Goal: Task Accomplishment & Management: Manage account settings

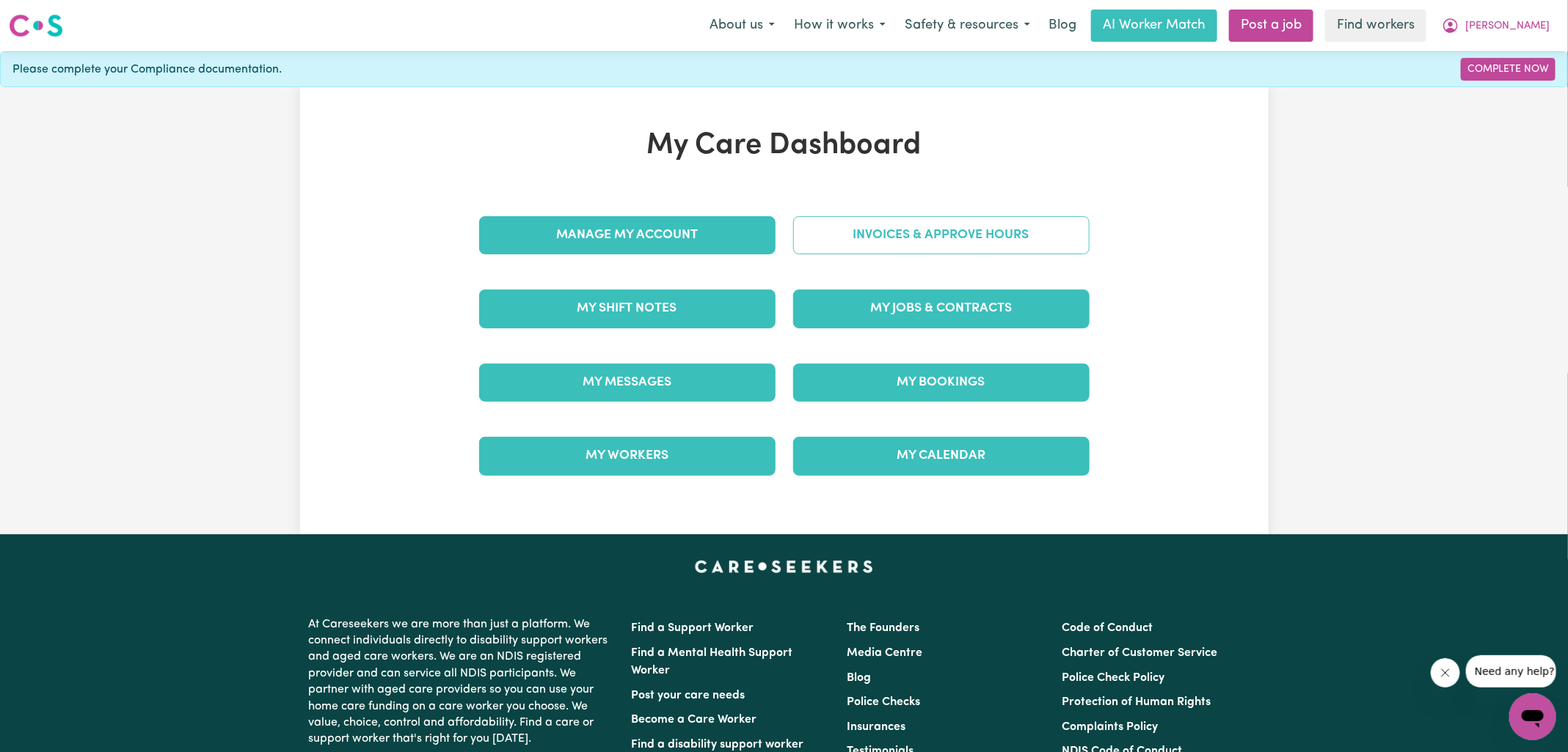
click at [809, 245] on link "Invoices & Approve Hours" at bounding box center [941, 235] width 297 height 38
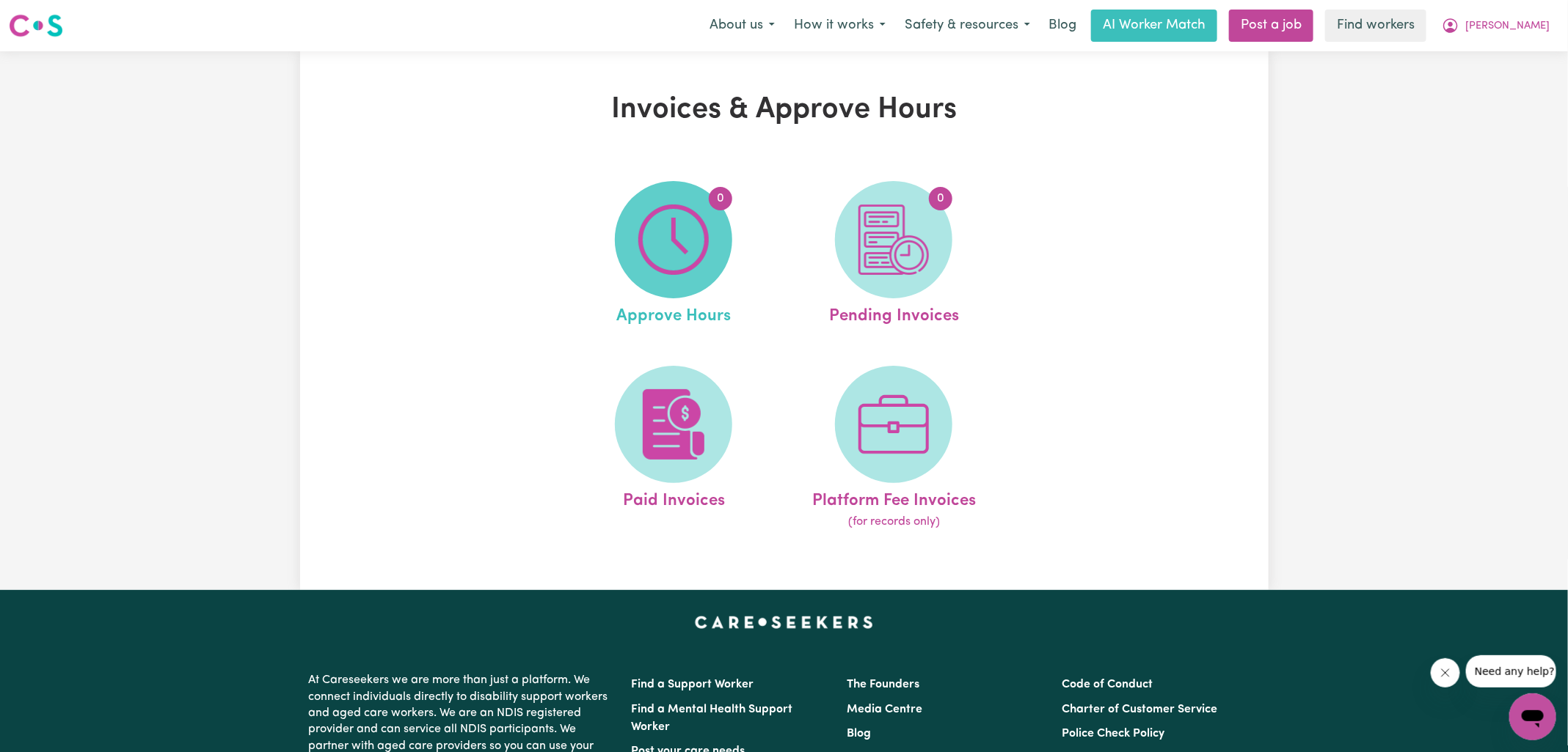
click at [696, 250] on img at bounding box center [674, 240] width 70 height 70
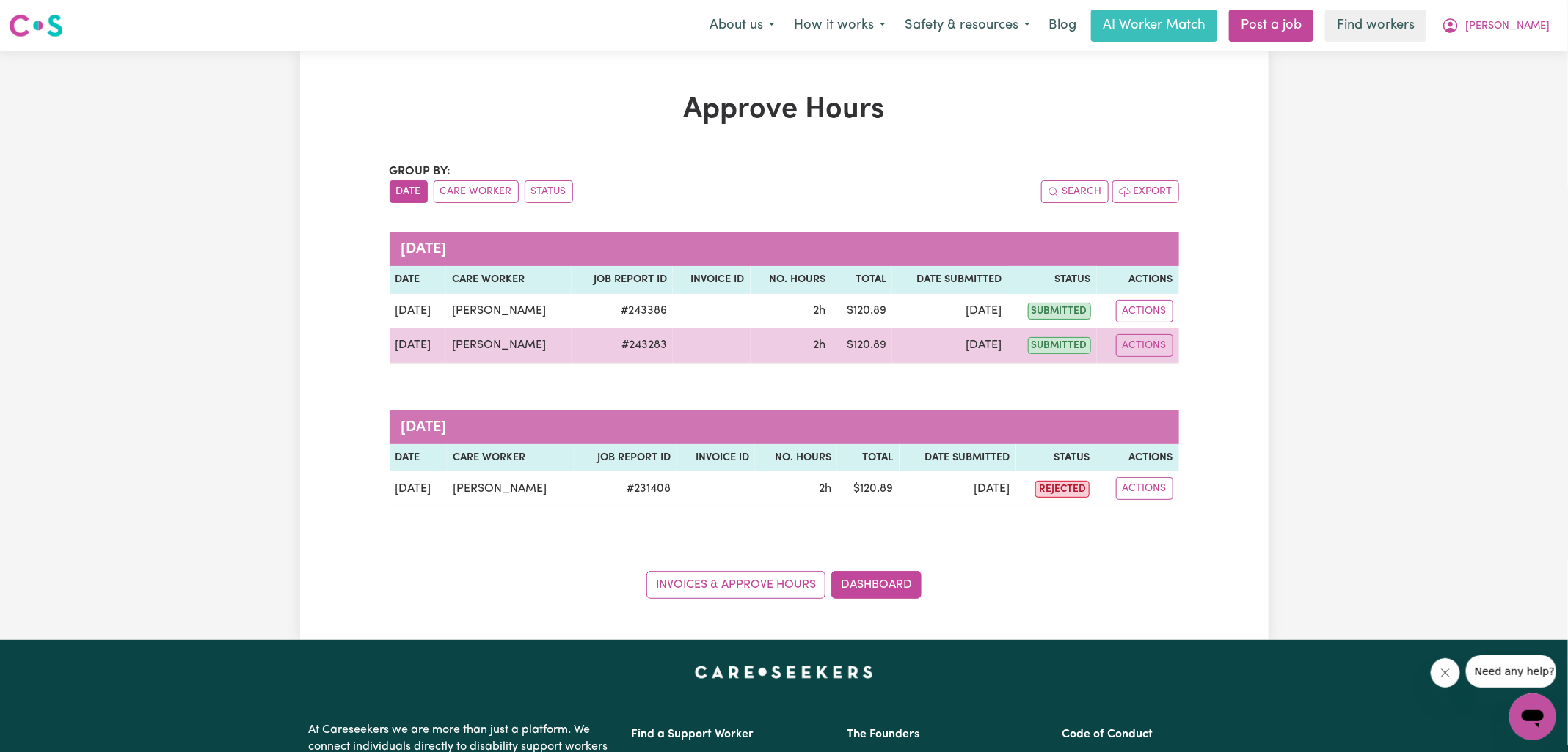
click at [622, 344] on td "# 243283" at bounding box center [622, 346] width 101 height 35
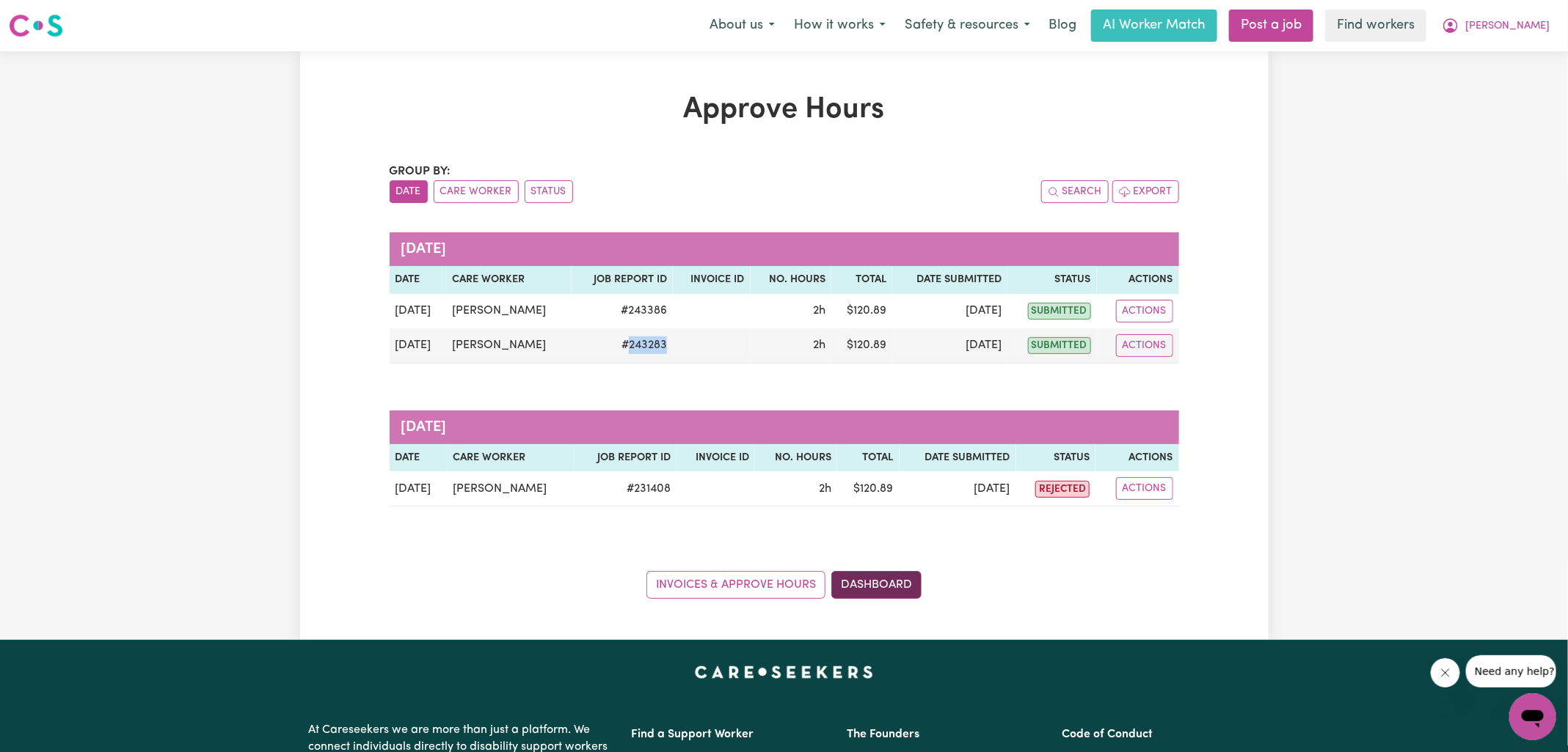
copy td "243283"
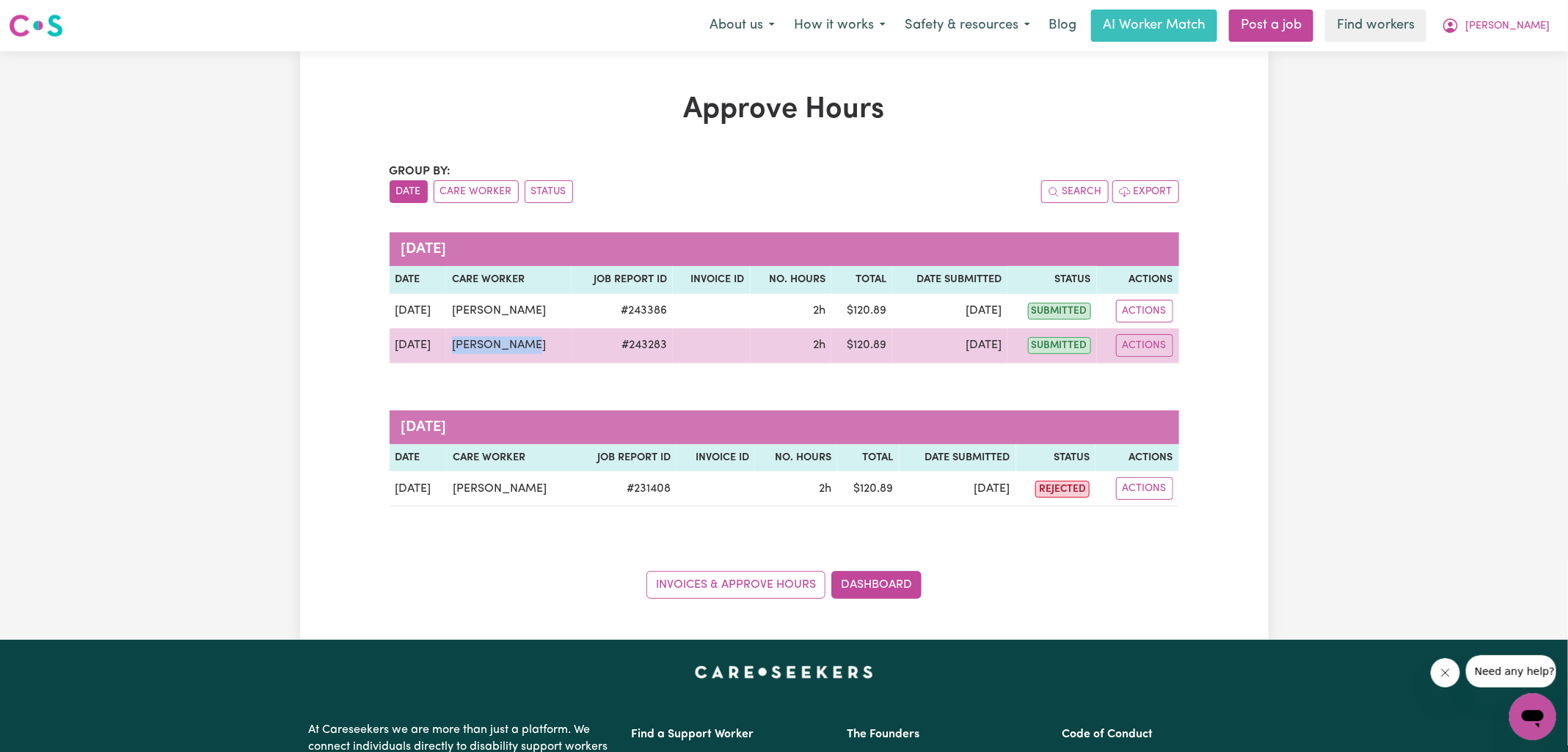
drag, startPoint x: 547, startPoint y: 343, endPoint x: 460, endPoint y: 332, distance: 87.7
click at [460, 332] on td "[PERSON_NAME]" at bounding box center [509, 346] width 125 height 35
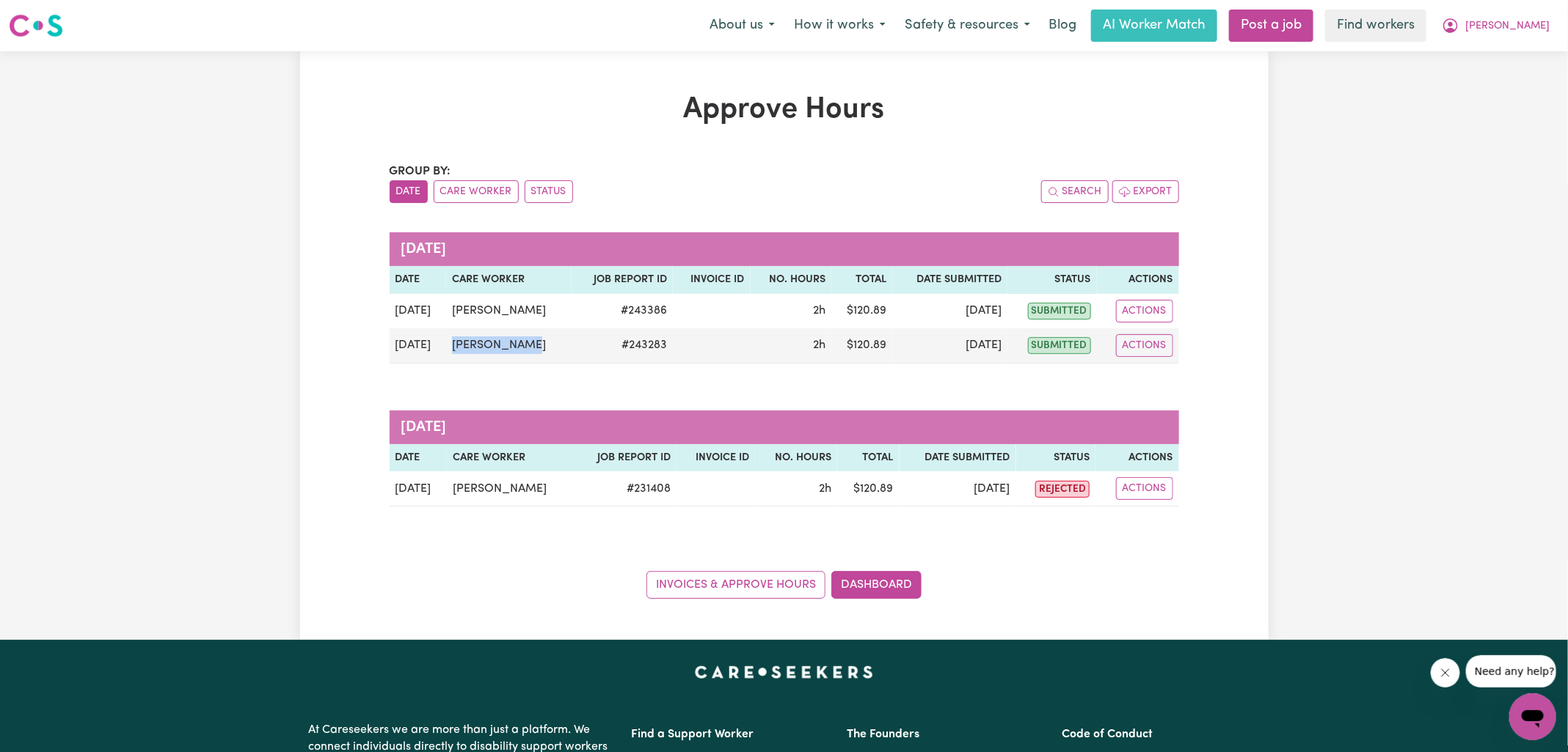
copy td "[PERSON_NAME]"
click at [881, 584] on link "Dashboard" at bounding box center [875, 584] width 90 height 27
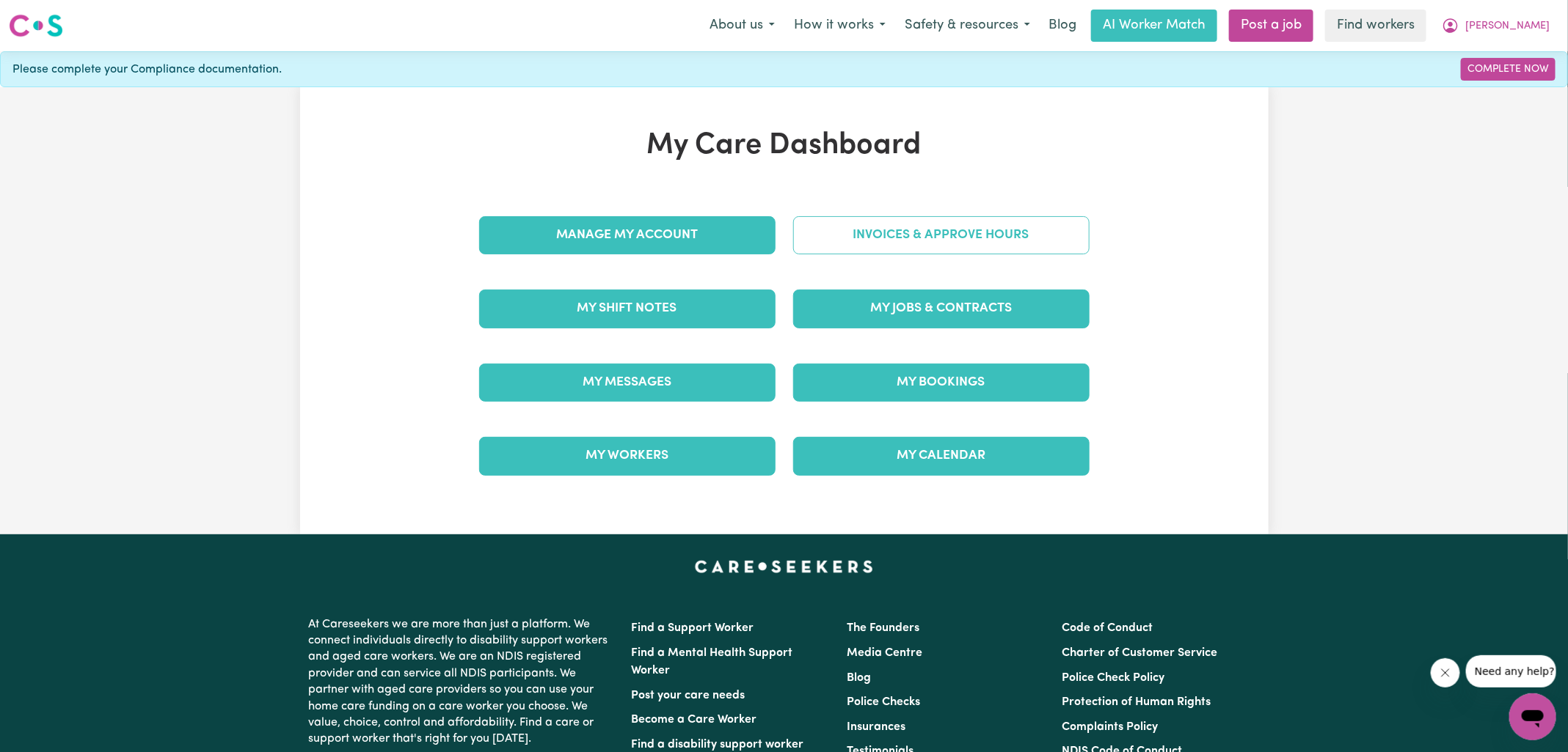
click at [854, 220] on link "Invoices & Approve Hours" at bounding box center [941, 235] width 297 height 38
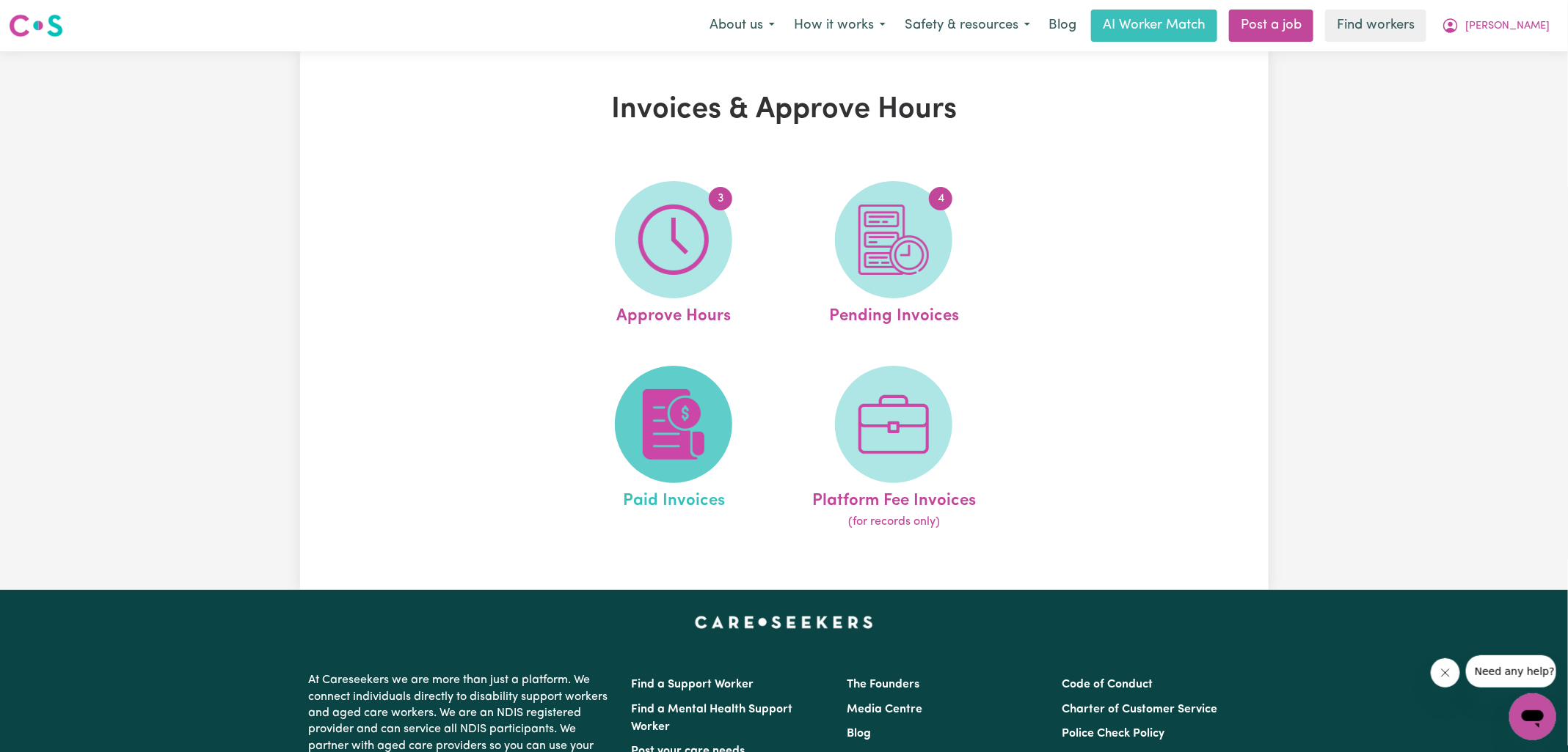
click at [655, 422] on img at bounding box center [674, 424] width 70 height 70
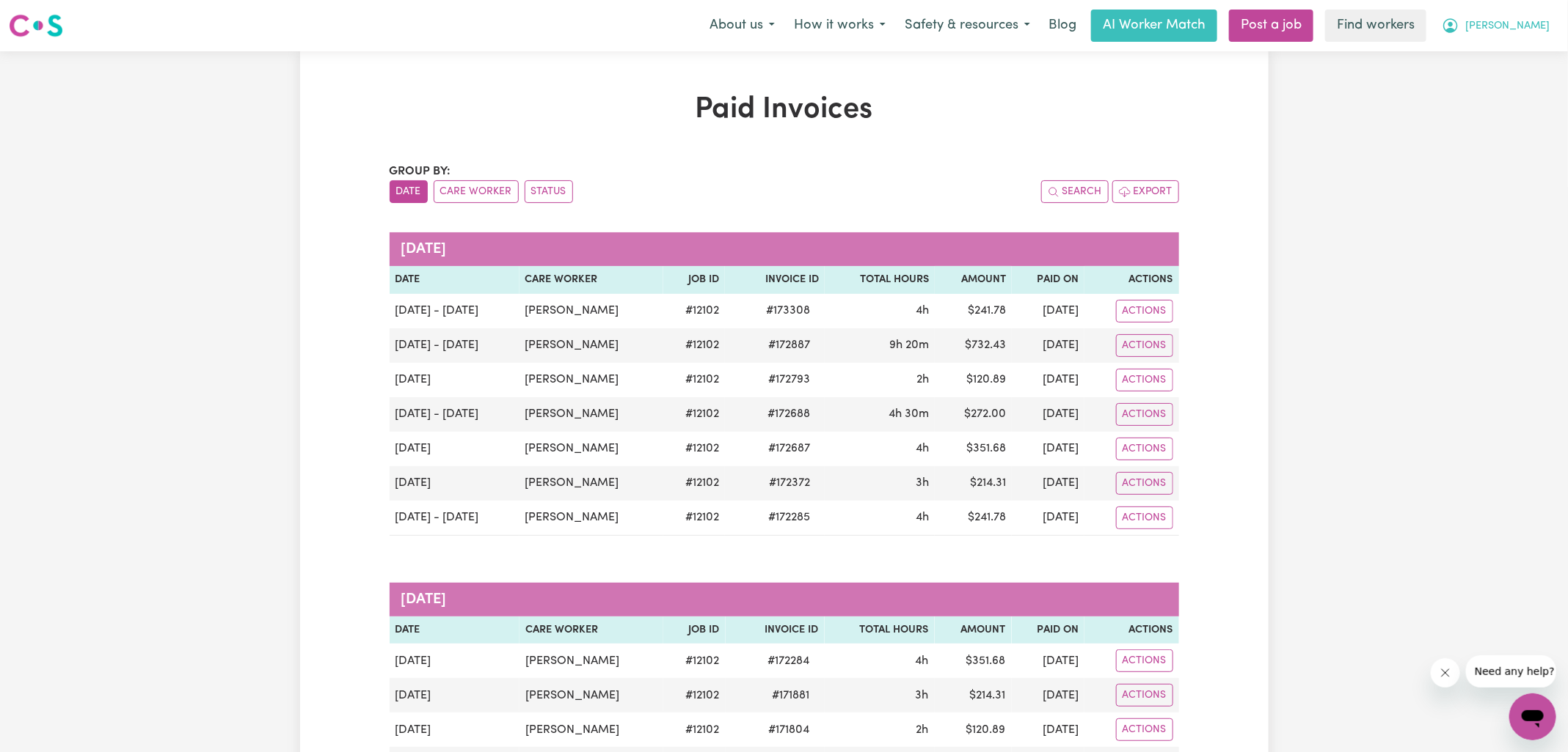
click at [1527, 36] on button "[PERSON_NAME]" at bounding box center [1495, 26] width 127 height 31
click at [1523, 49] on link "My Dashboard" at bounding box center [1500, 57] width 116 height 27
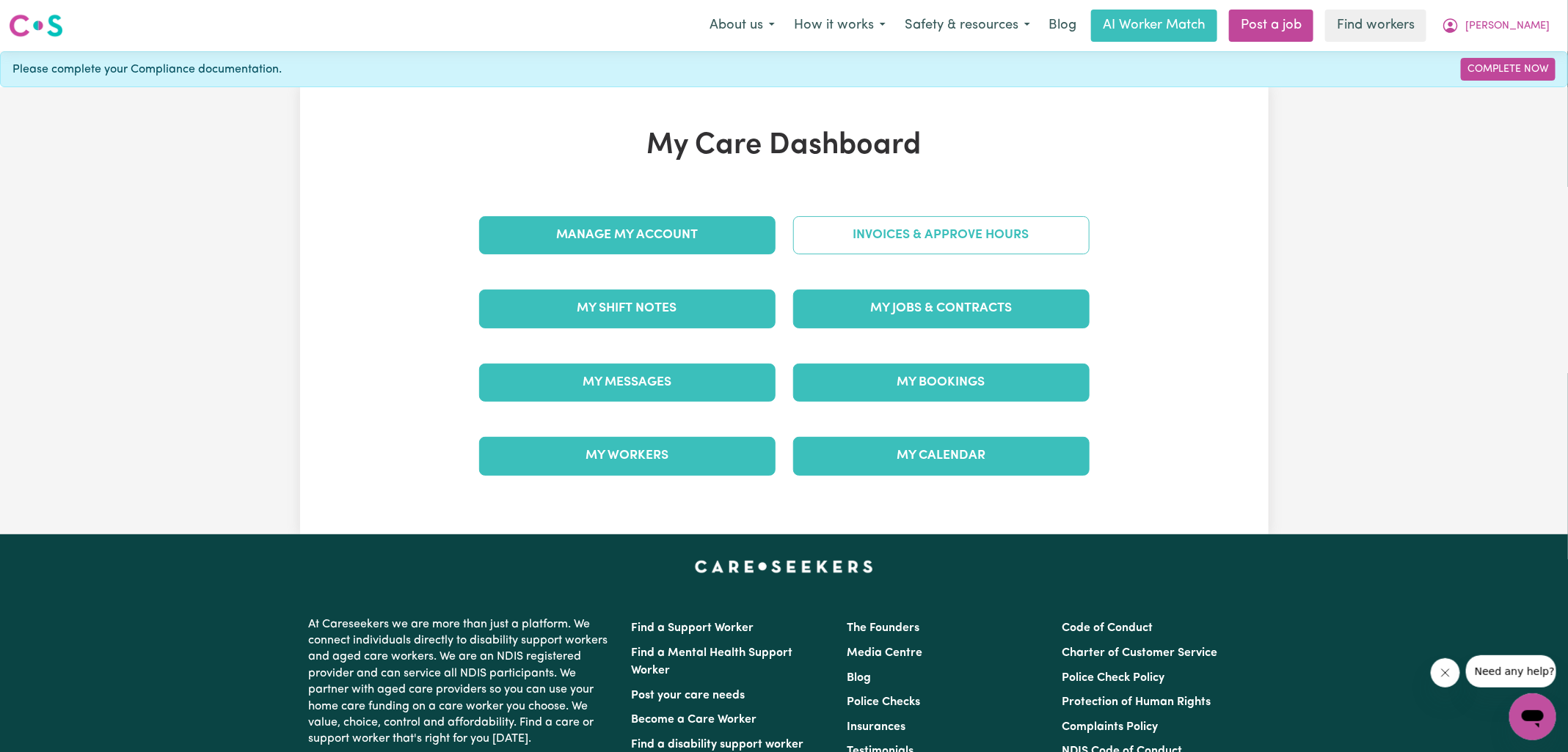
click at [871, 232] on link "Invoices & Approve Hours" at bounding box center [941, 235] width 297 height 38
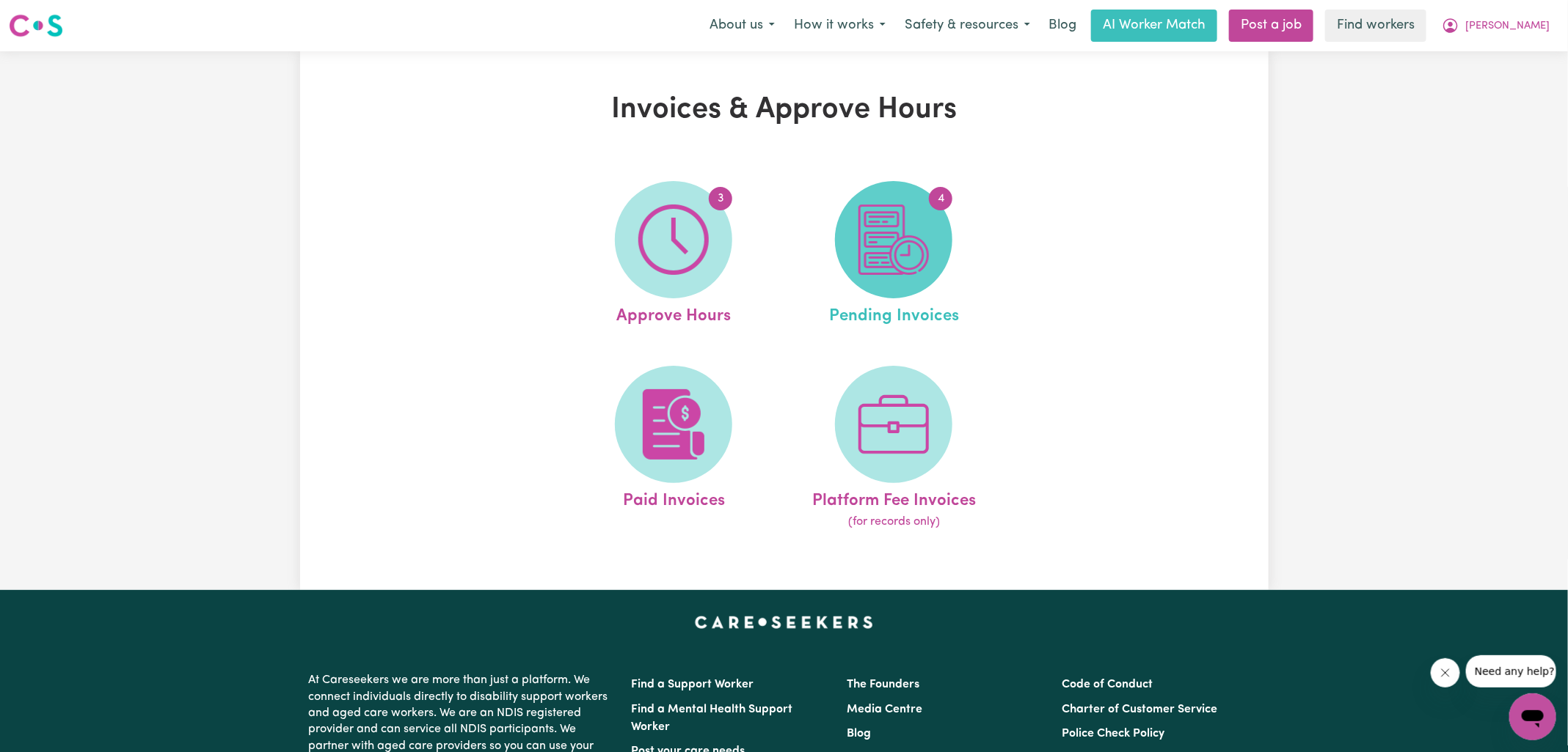
click at [946, 237] on span "4" at bounding box center [893, 240] width 117 height 117
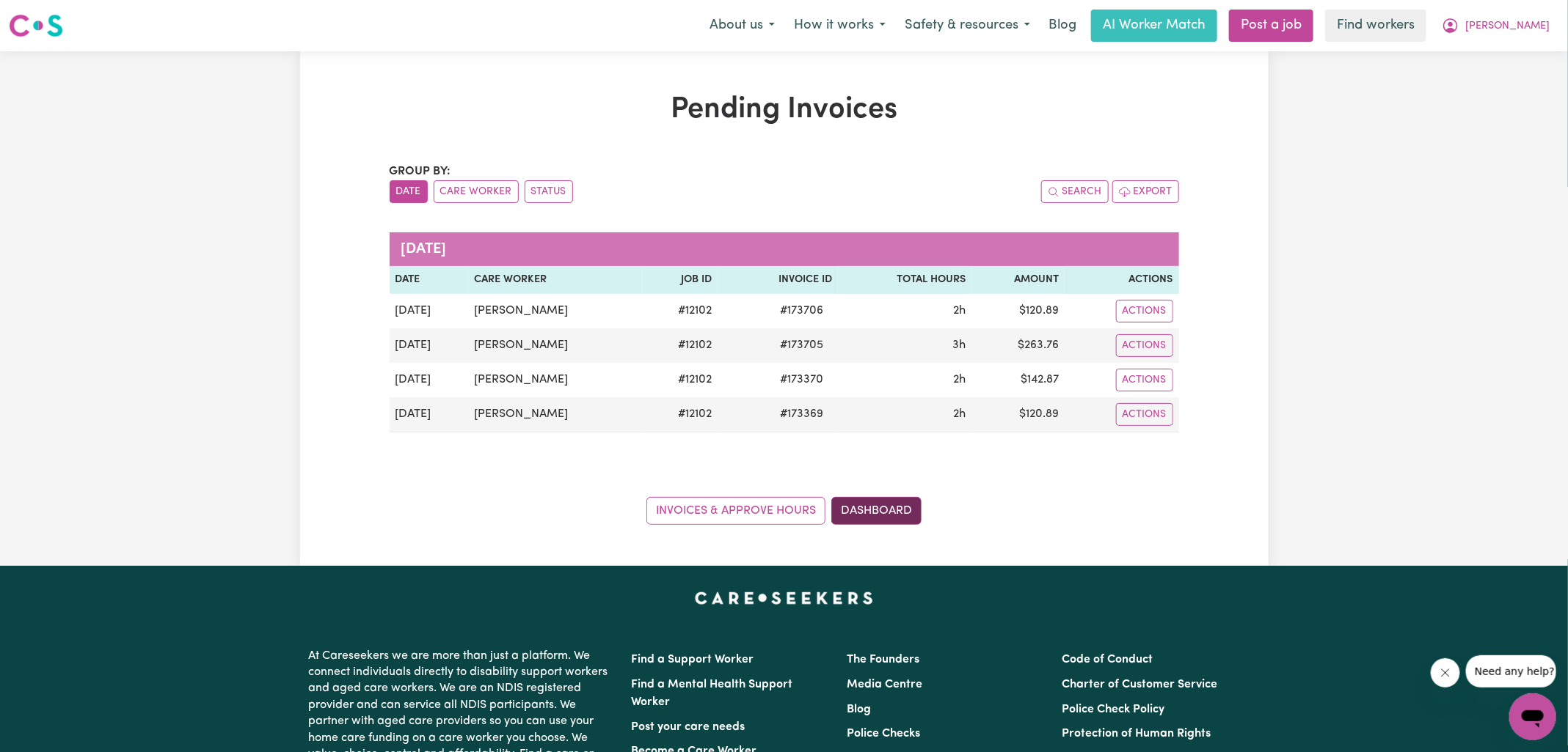
click at [873, 500] on link "Dashboard" at bounding box center [875, 510] width 90 height 27
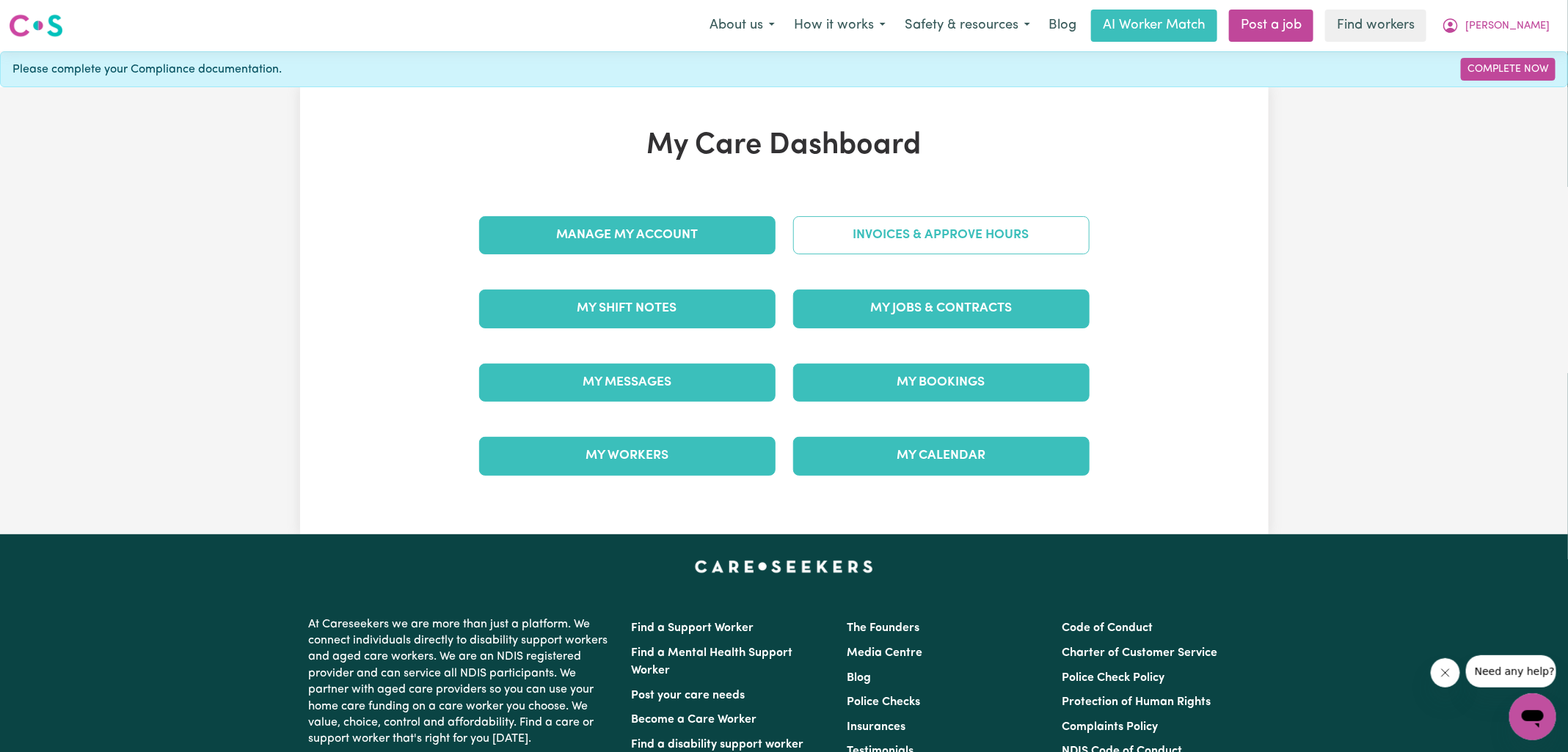
click at [839, 220] on link "Invoices & Approve Hours" at bounding box center [941, 235] width 297 height 38
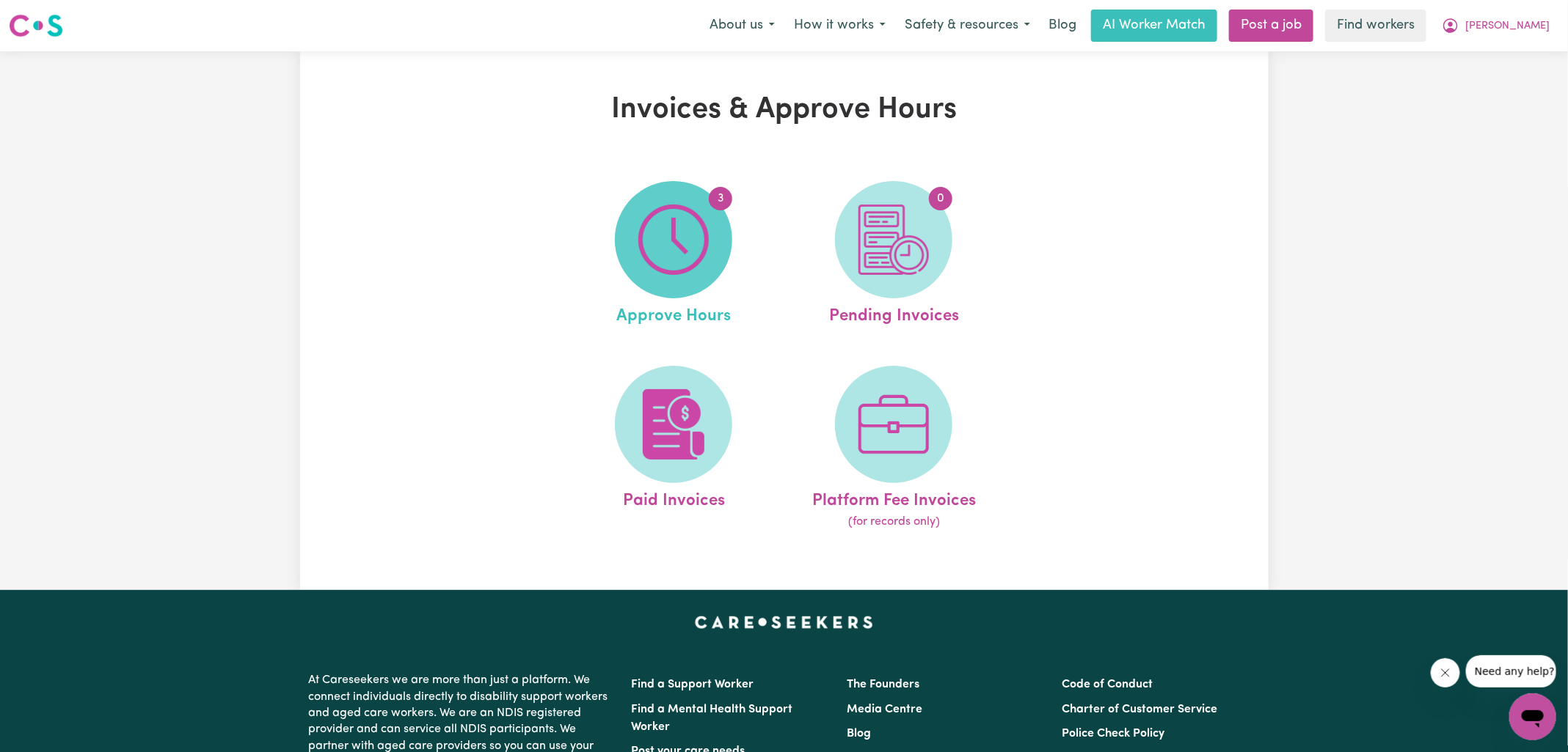
click at [648, 221] on img at bounding box center [674, 240] width 70 height 70
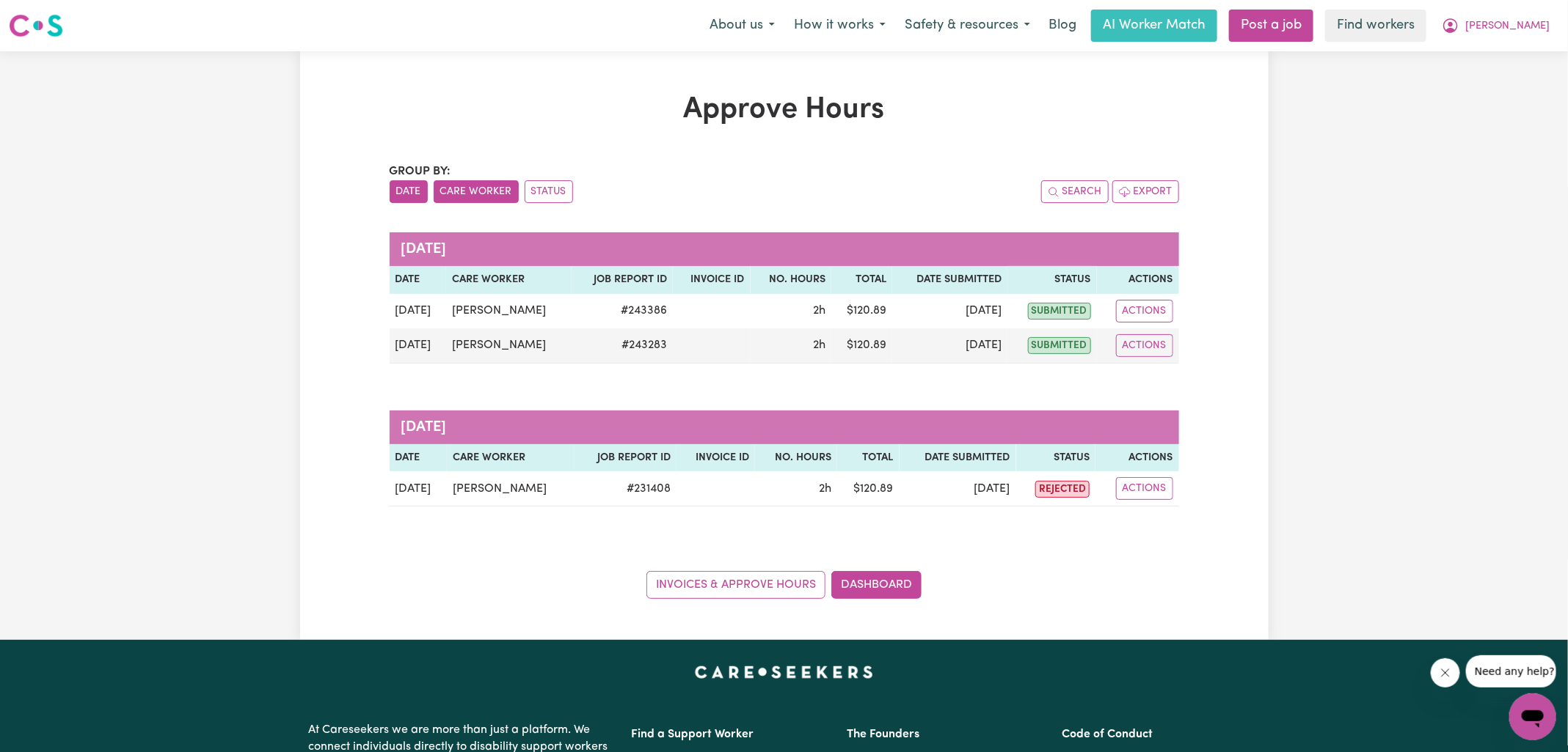
click at [486, 180] on button "Care Worker" at bounding box center [477, 191] width 85 height 23
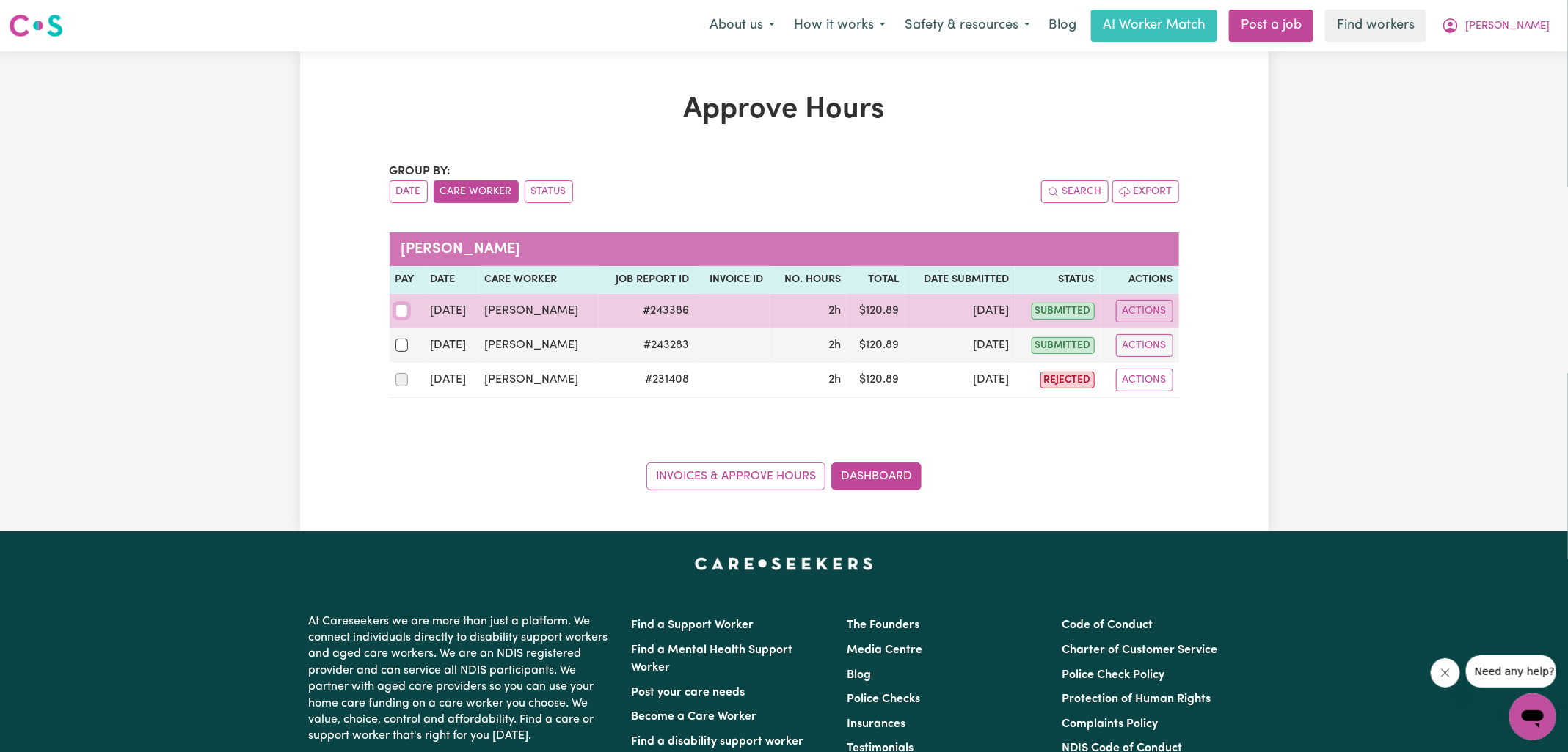
click at [400, 311] on input "checkbox" at bounding box center [402, 311] width 13 height 13
checkbox input "true"
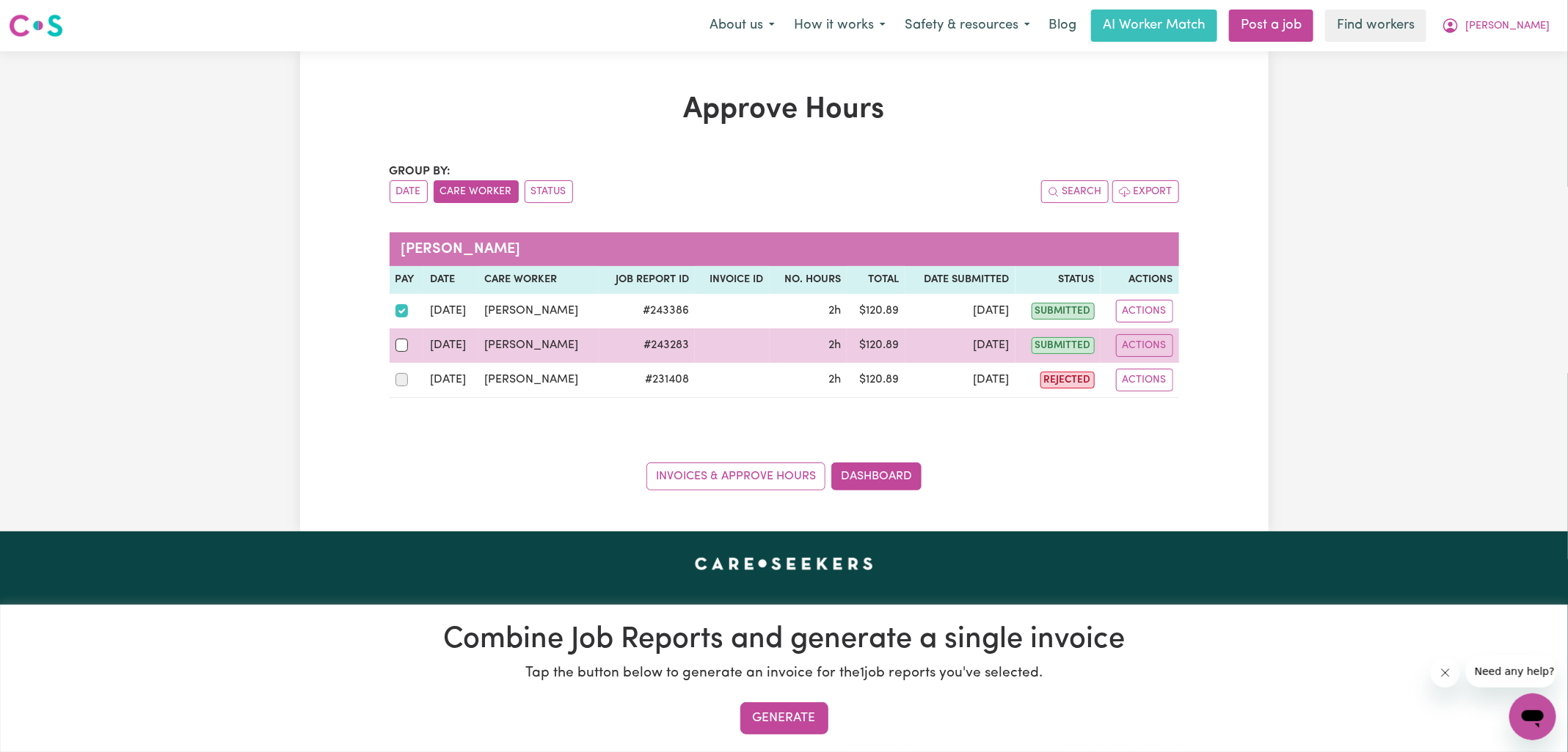
click at [403, 352] on div at bounding box center [406, 346] width 24 height 19
click at [403, 352] on input "checkbox" at bounding box center [402, 346] width 13 height 13
checkbox input "true"
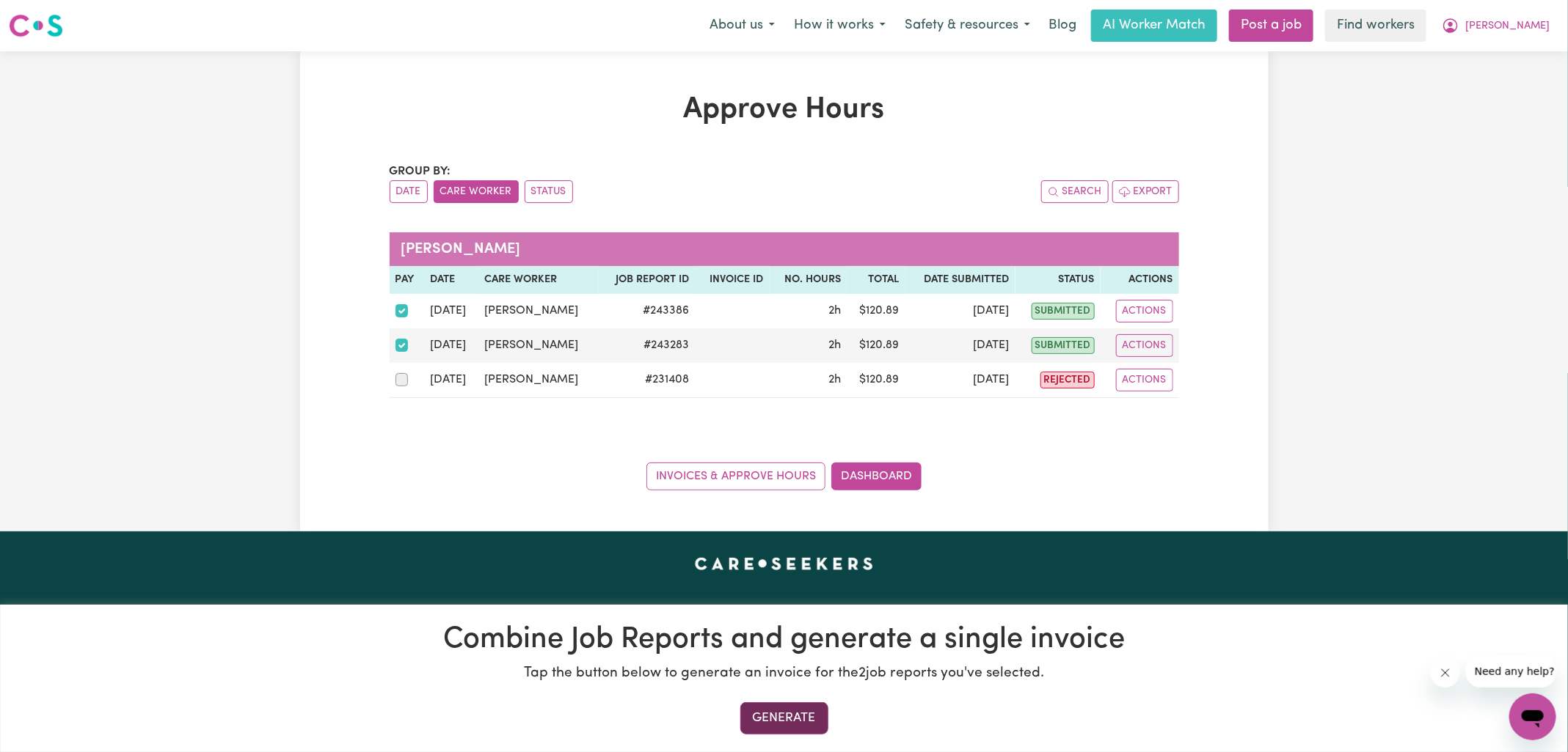
click at [772, 714] on button "Generate" at bounding box center [784, 719] width 88 height 32
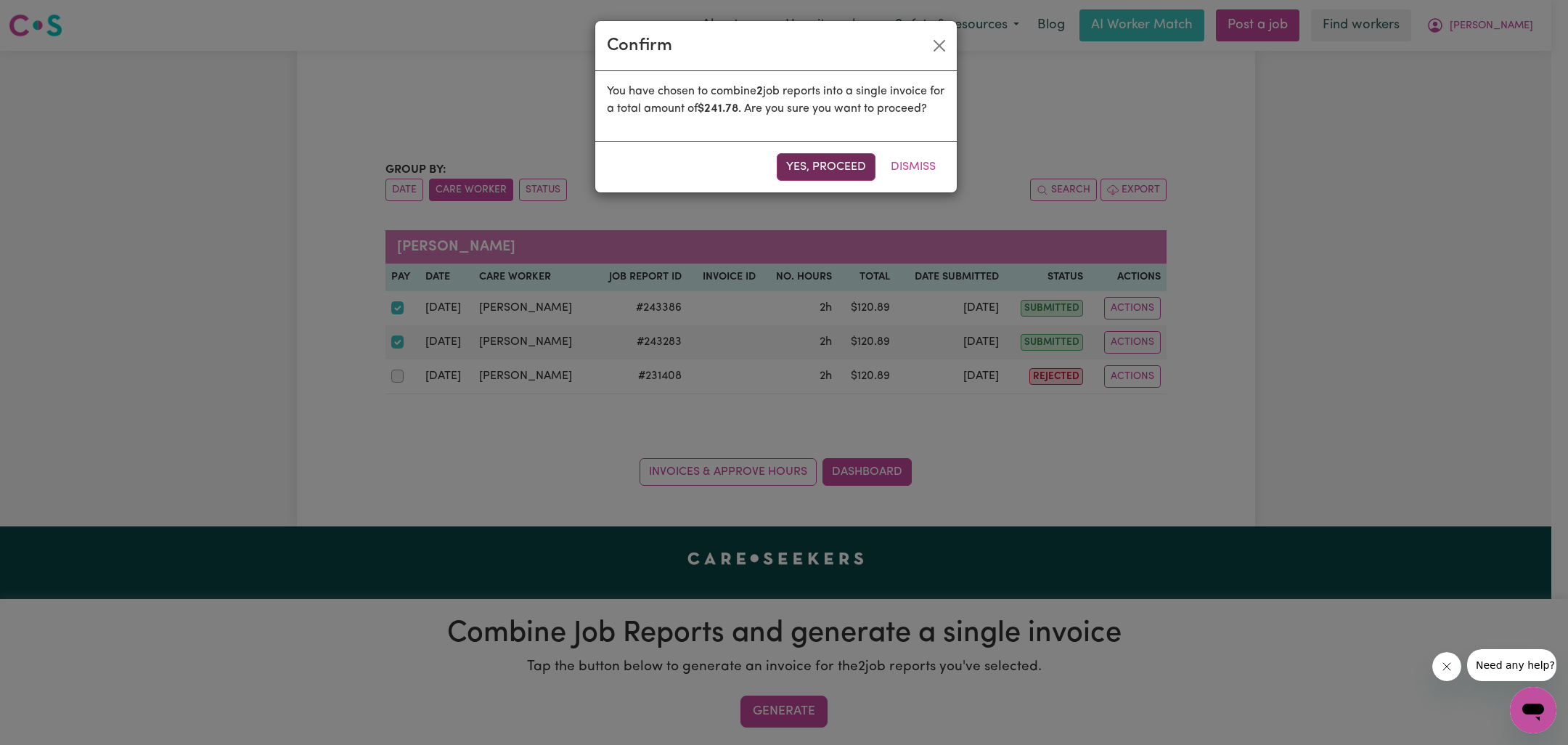
click at [836, 175] on button "Yes, proceed" at bounding box center [825, 166] width 98 height 27
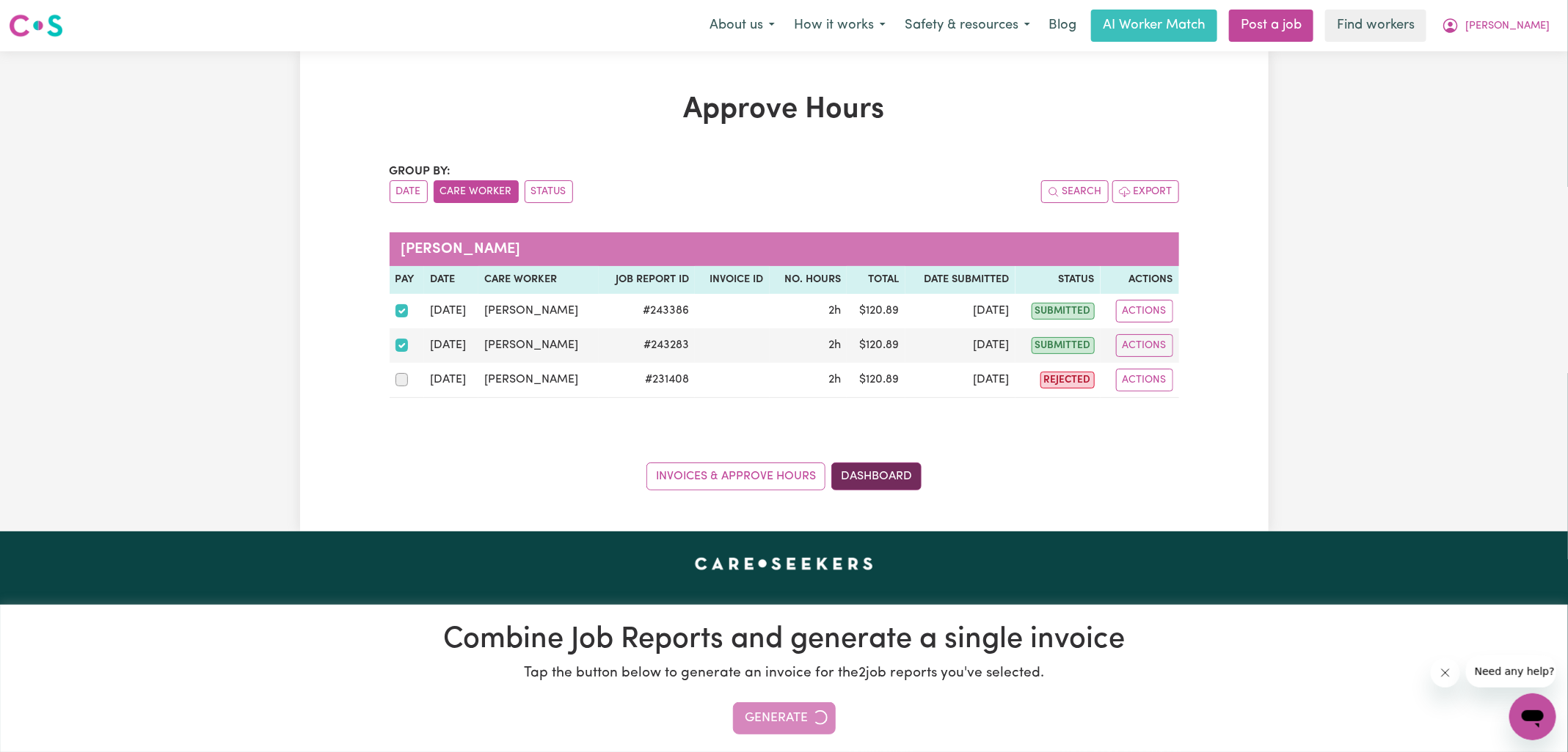
click at [878, 476] on link "Dashboard" at bounding box center [875, 476] width 90 height 27
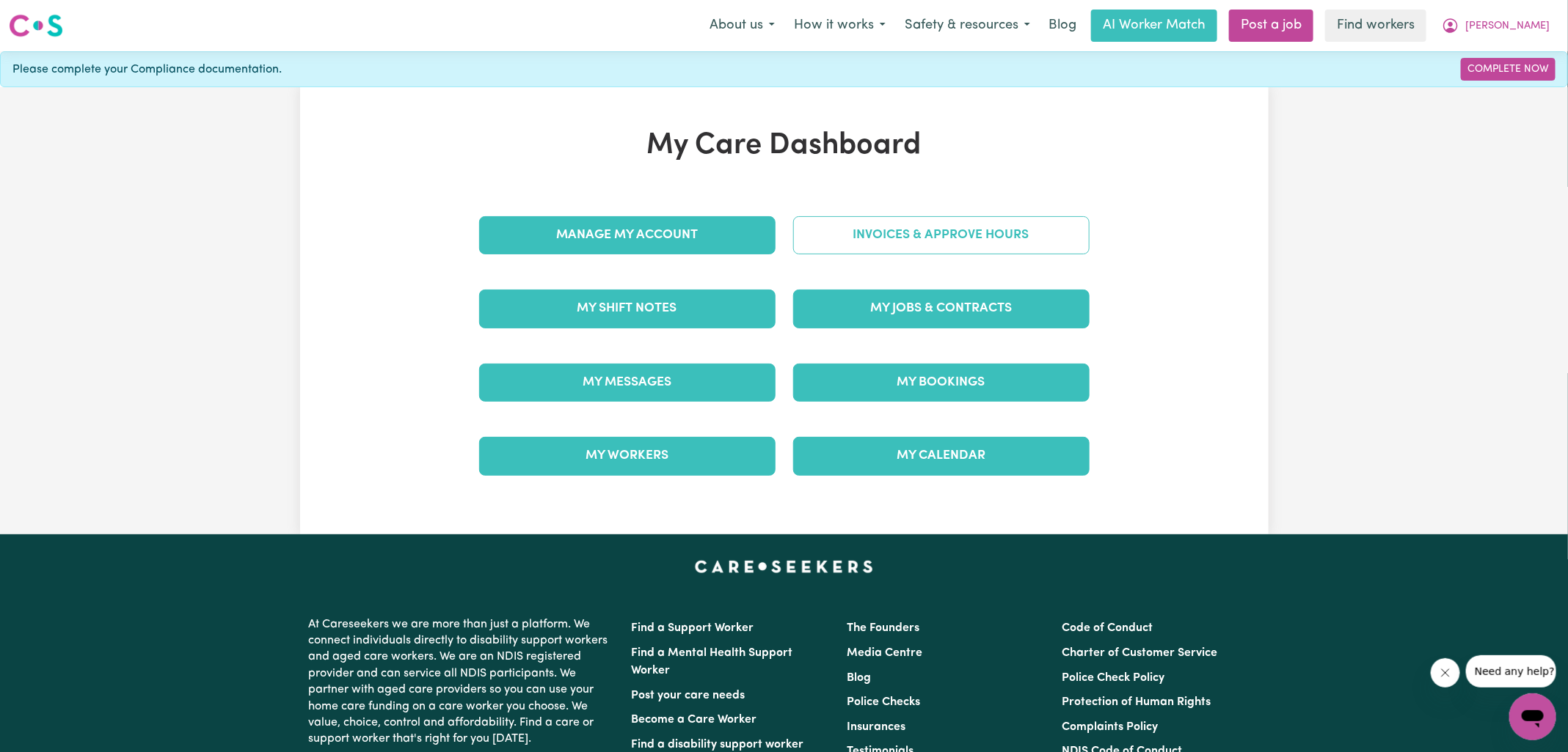
click at [949, 239] on link "Invoices & Approve Hours" at bounding box center [941, 235] width 297 height 38
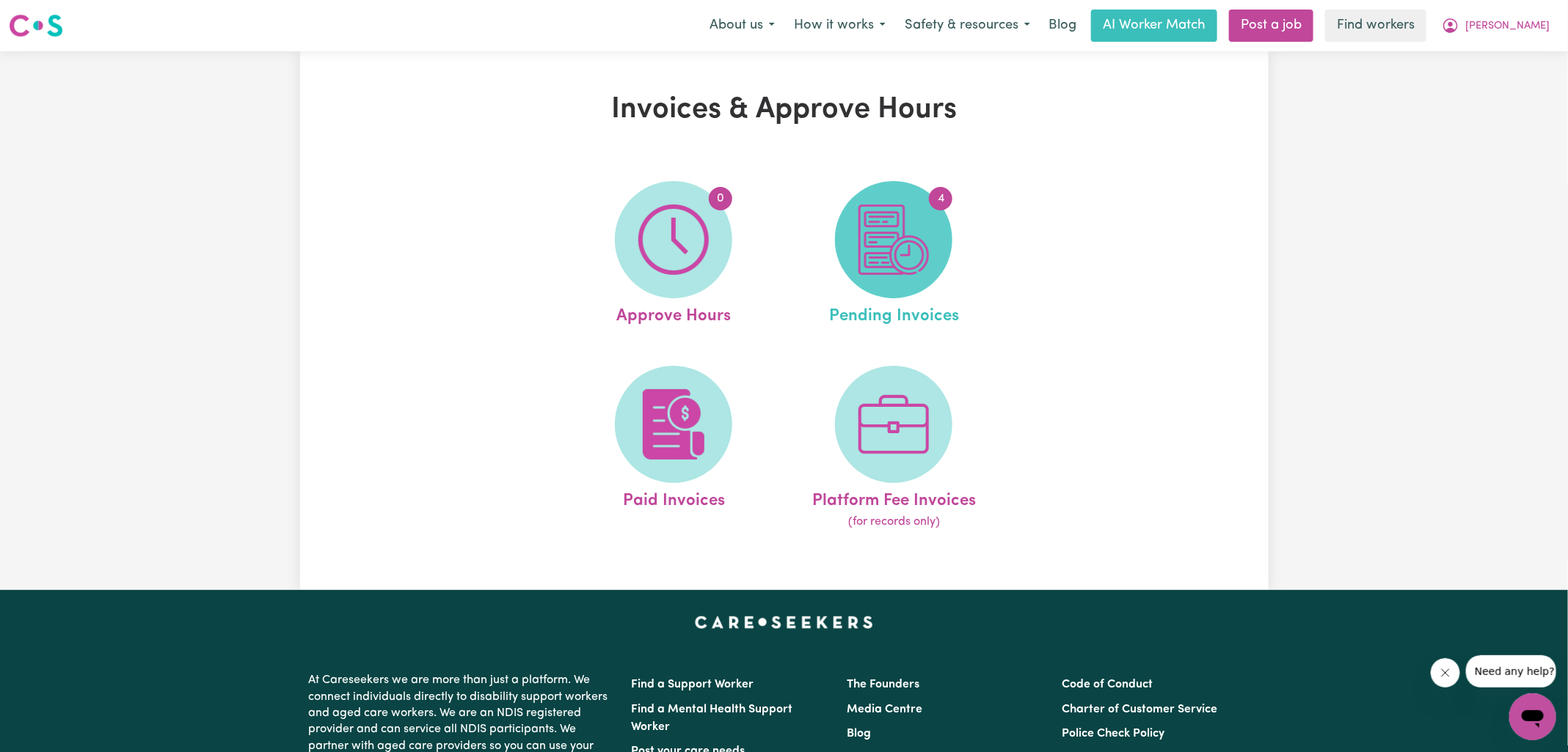
click at [892, 248] on img at bounding box center [893, 240] width 70 height 70
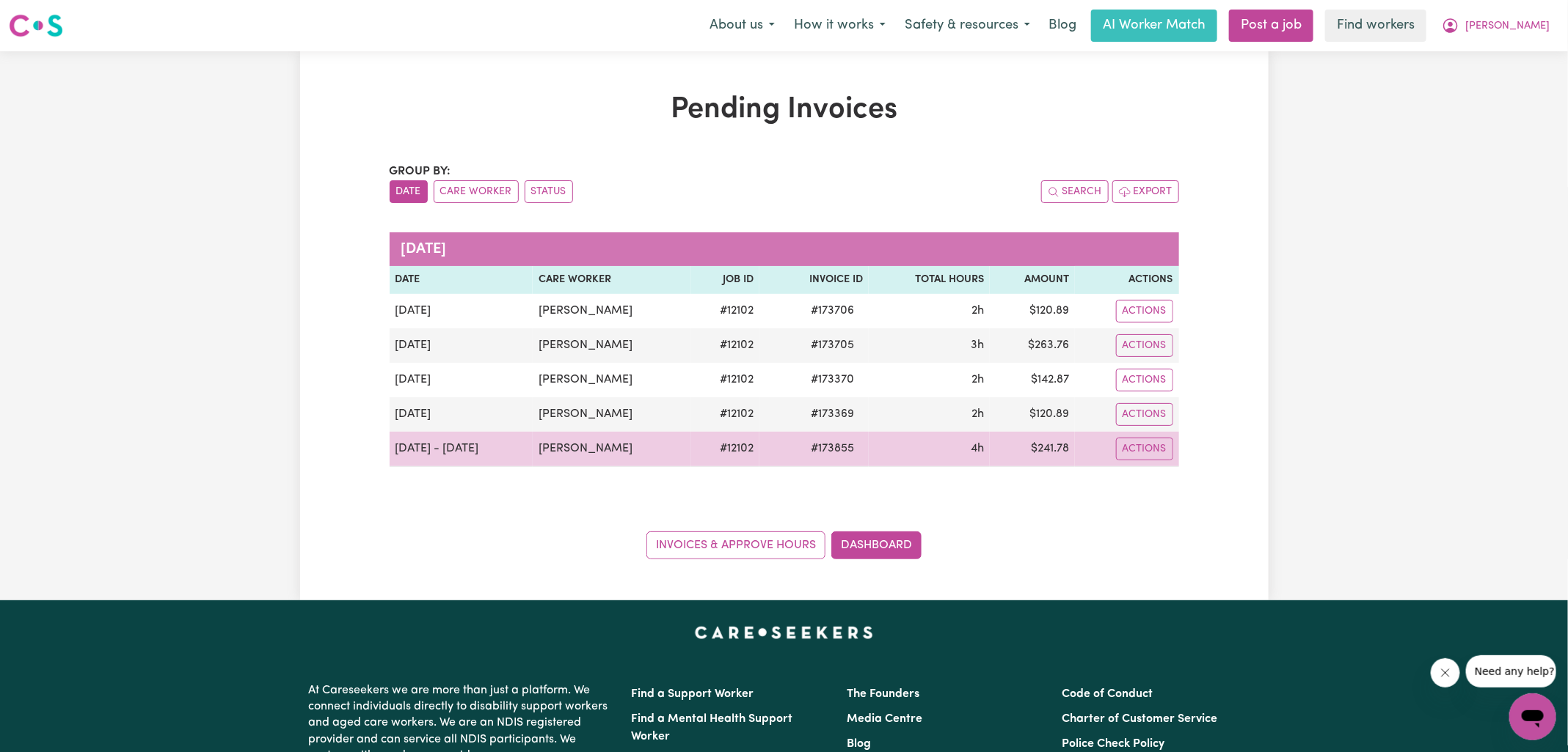
click at [835, 447] on span "# 173855" at bounding box center [832, 449] width 61 height 18
copy span "173855"
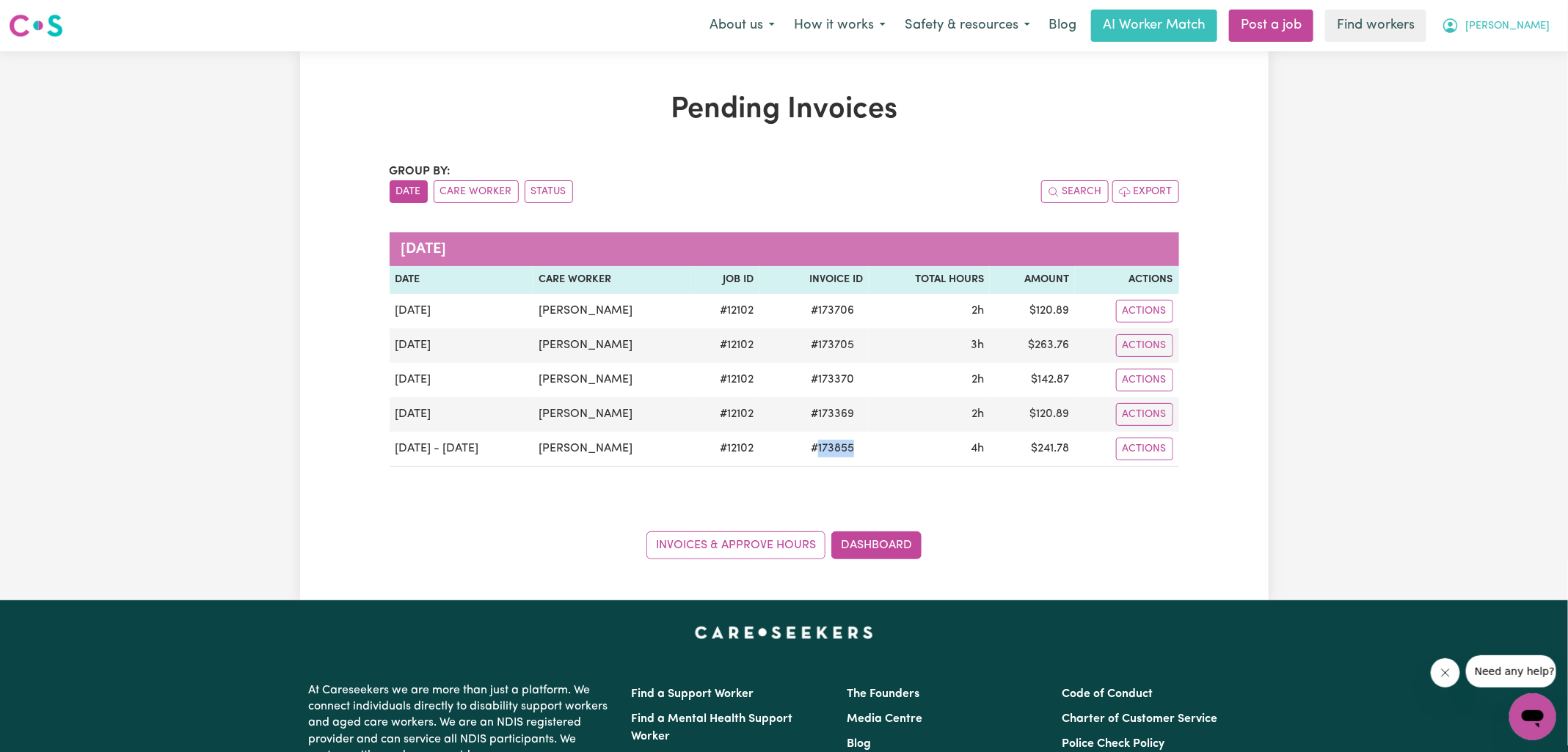
click at [1452, 25] on icon "My Account" at bounding box center [1450, 24] width 5 height 5
click at [1480, 86] on link "Logout" at bounding box center [1500, 83] width 116 height 27
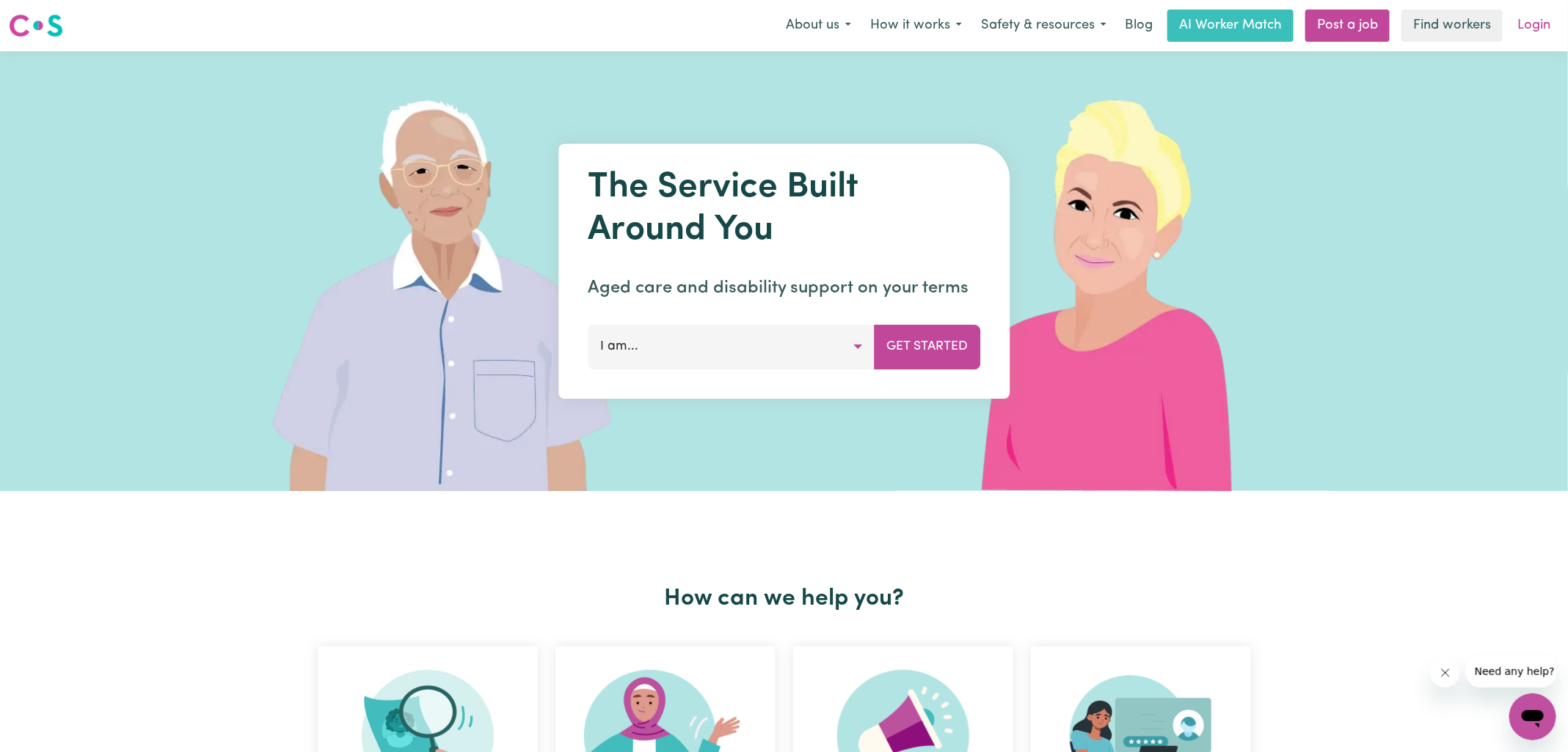
click at [1525, 16] on link "Login" at bounding box center [1533, 26] width 50 height 32
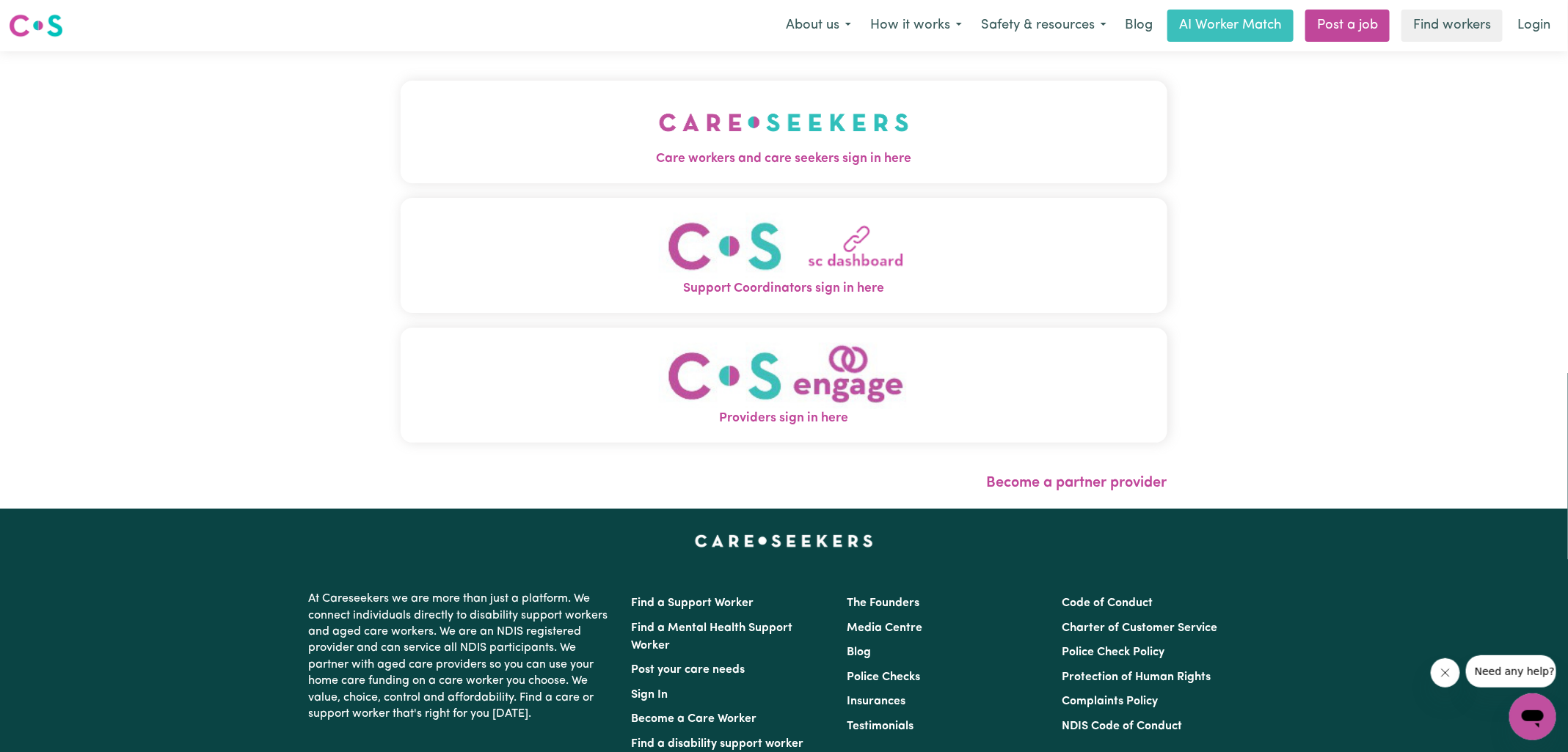
click at [905, 136] on img "Care workers and care seekers sign in here" at bounding box center [784, 122] width 250 height 54
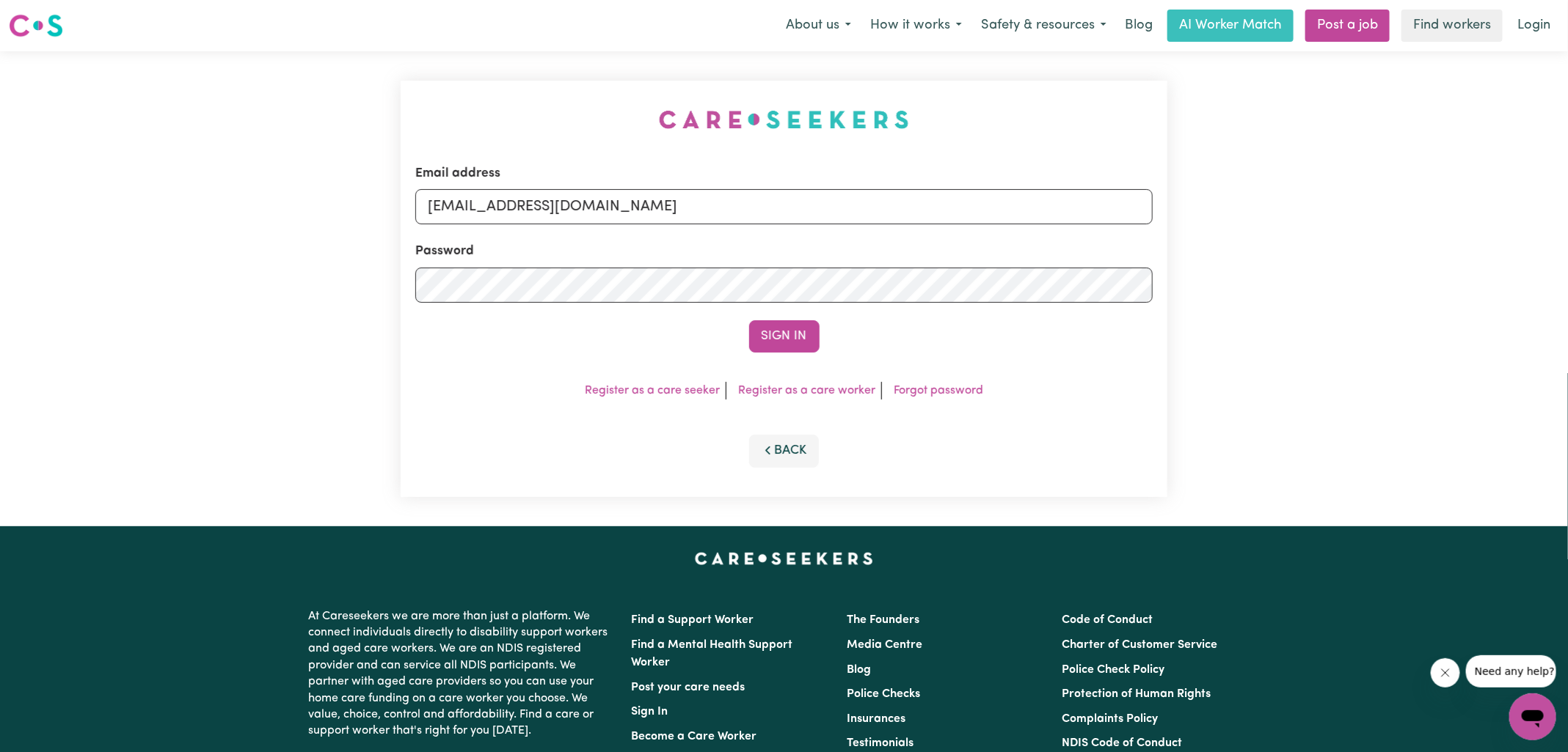
click at [514, 98] on div "Email address [EMAIL_ADDRESS][DOMAIN_NAME] Password Sign In Register as a care …" at bounding box center [784, 289] width 784 height 475
click at [1136, 286] on form "Email address [EMAIL_ADDRESS][DOMAIN_NAME] Password Sign In" at bounding box center [784, 258] width 737 height 188
type input "[EMAIL_ADDRESS][DOMAIN_NAME]"
click at [749, 320] on button "Sign In" at bounding box center [784, 336] width 70 height 32
